Goal: Navigation & Orientation: Find specific page/section

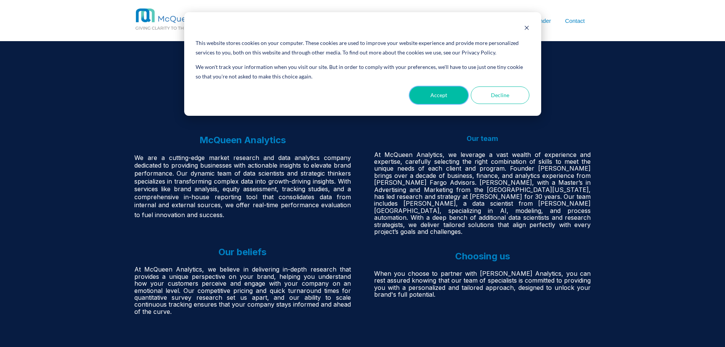
click at [434, 94] on button "Accept" at bounding box center [439, 95] width 59 height 18
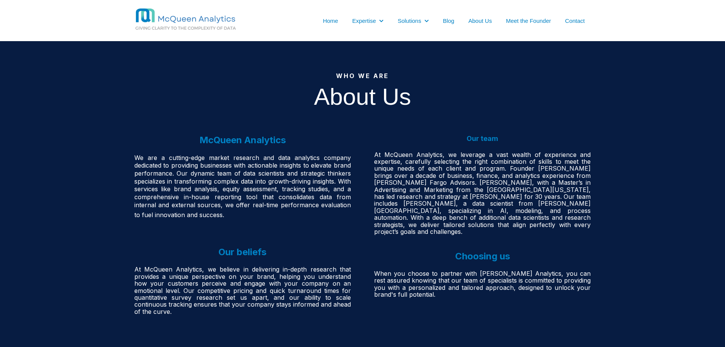
click at [529, 18] on link "Meet the Founder" at bounding box center [528, 21] width 45 height 8
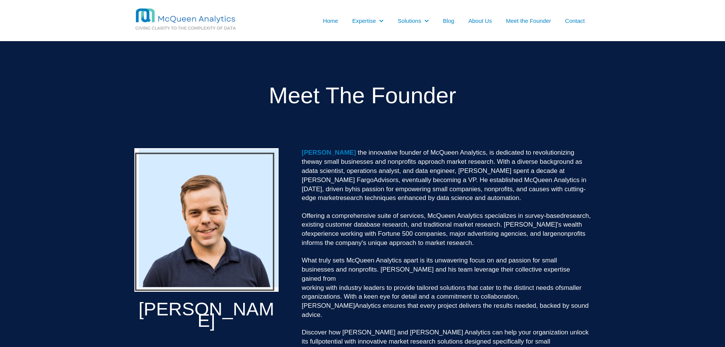
click at [475, 20] on link "About Us" at bounding box center [481, 21] width 24 height 8
